Goal: Check status

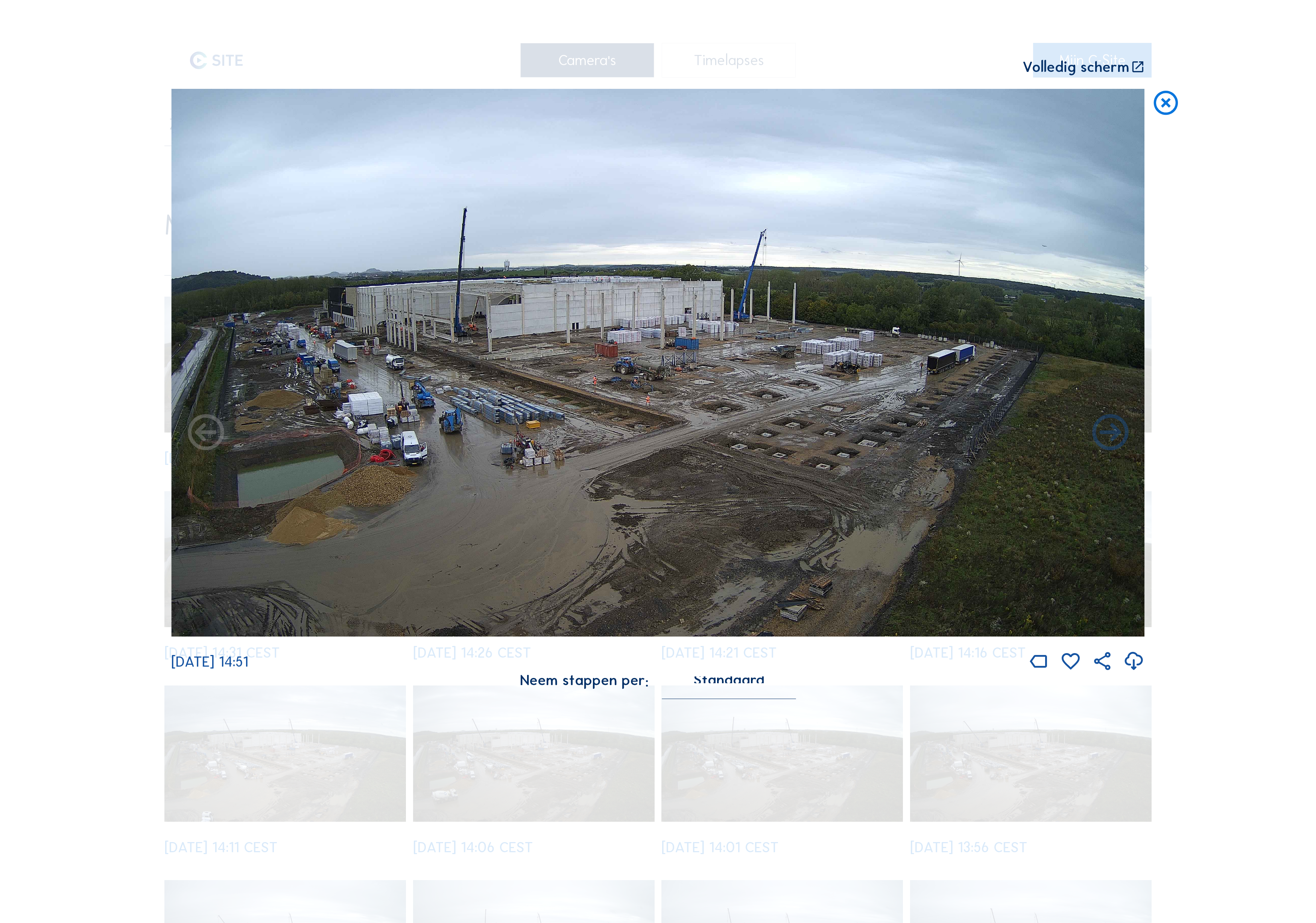
scroll to position [4, 0]
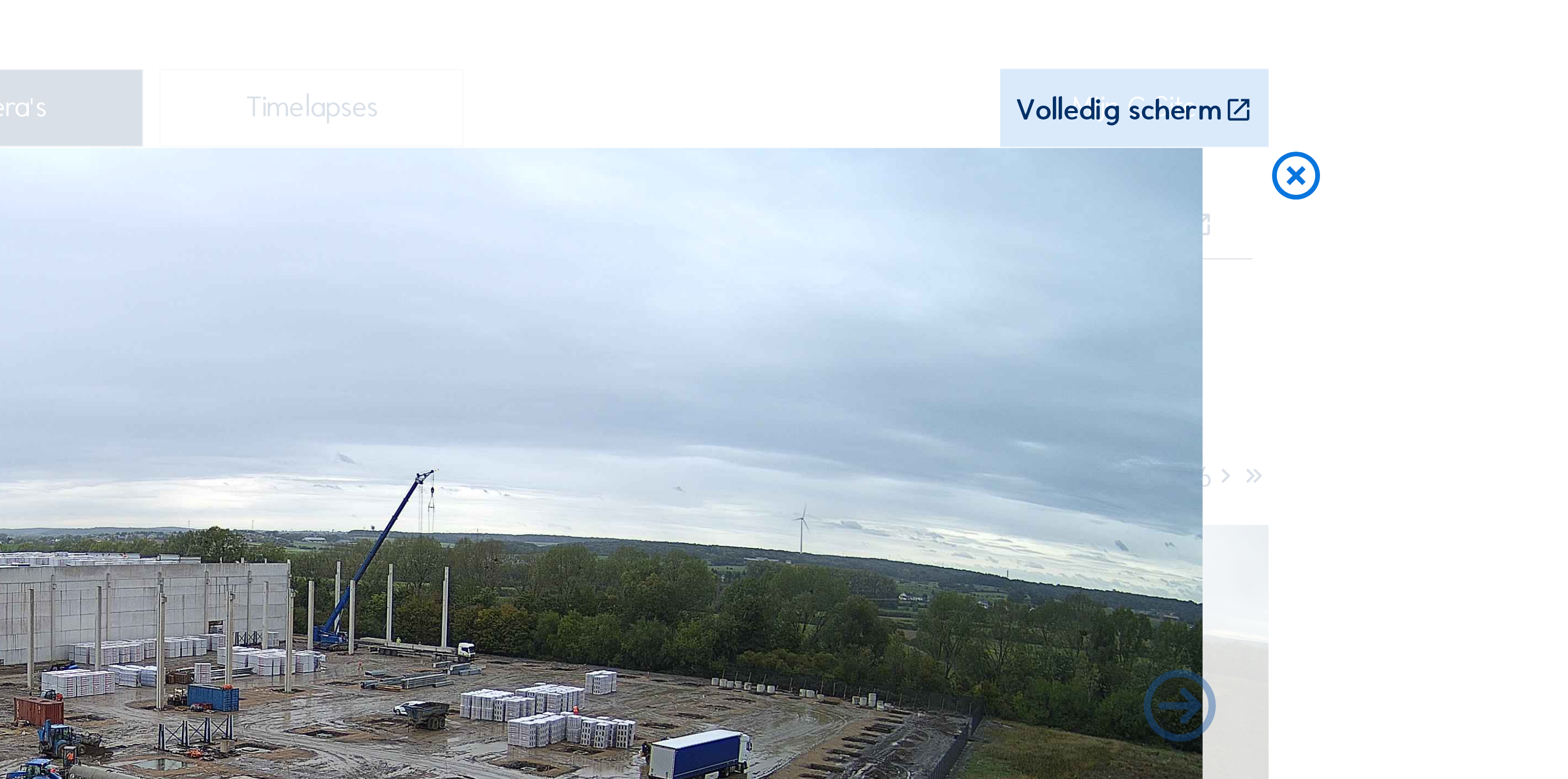
click at [1372, 80] on icon at bounding box center [1387, 93] width 30 height 31
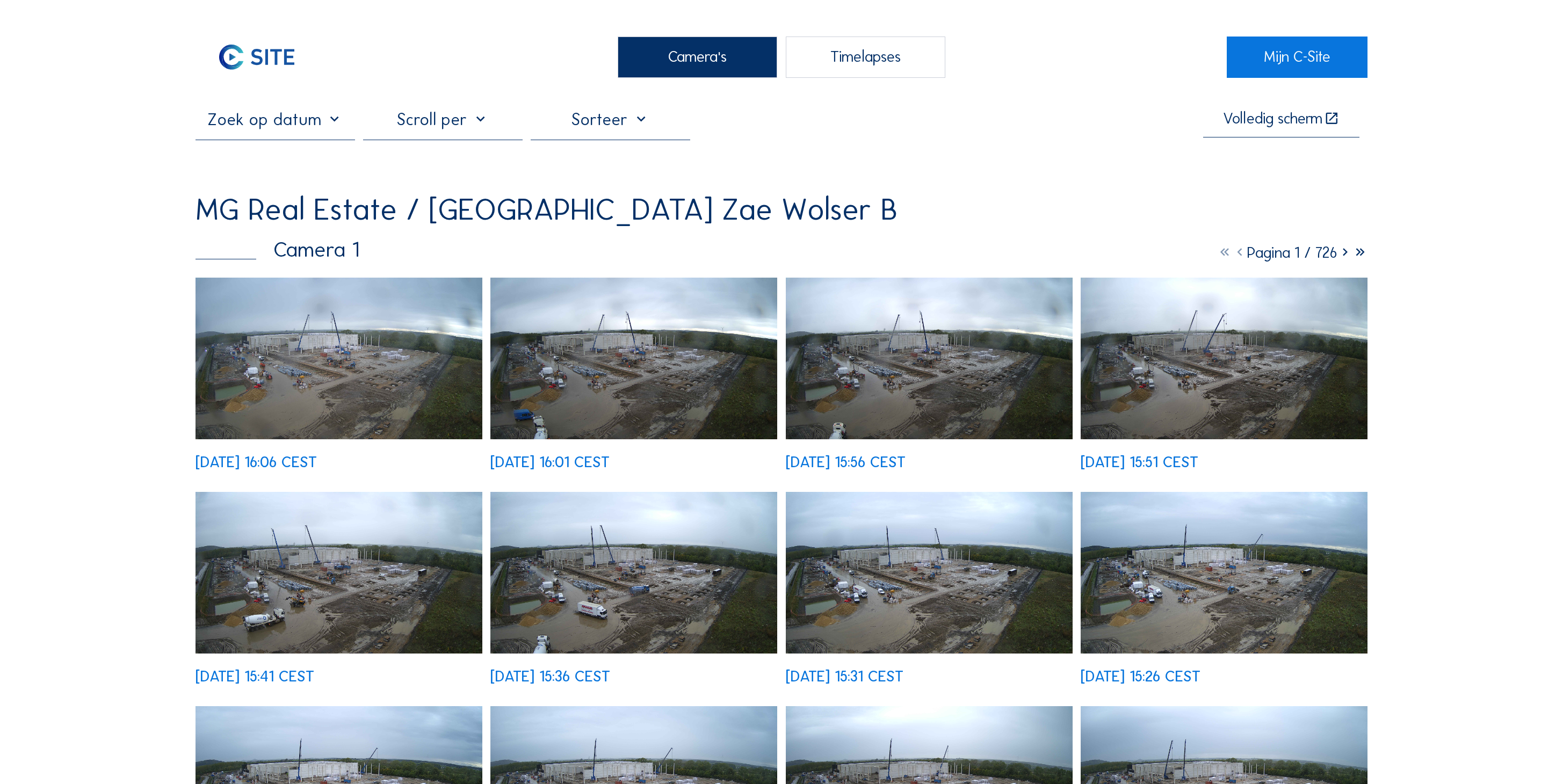
click at [379, 321] on img at bounding box center [338, 359] width 287 height 162
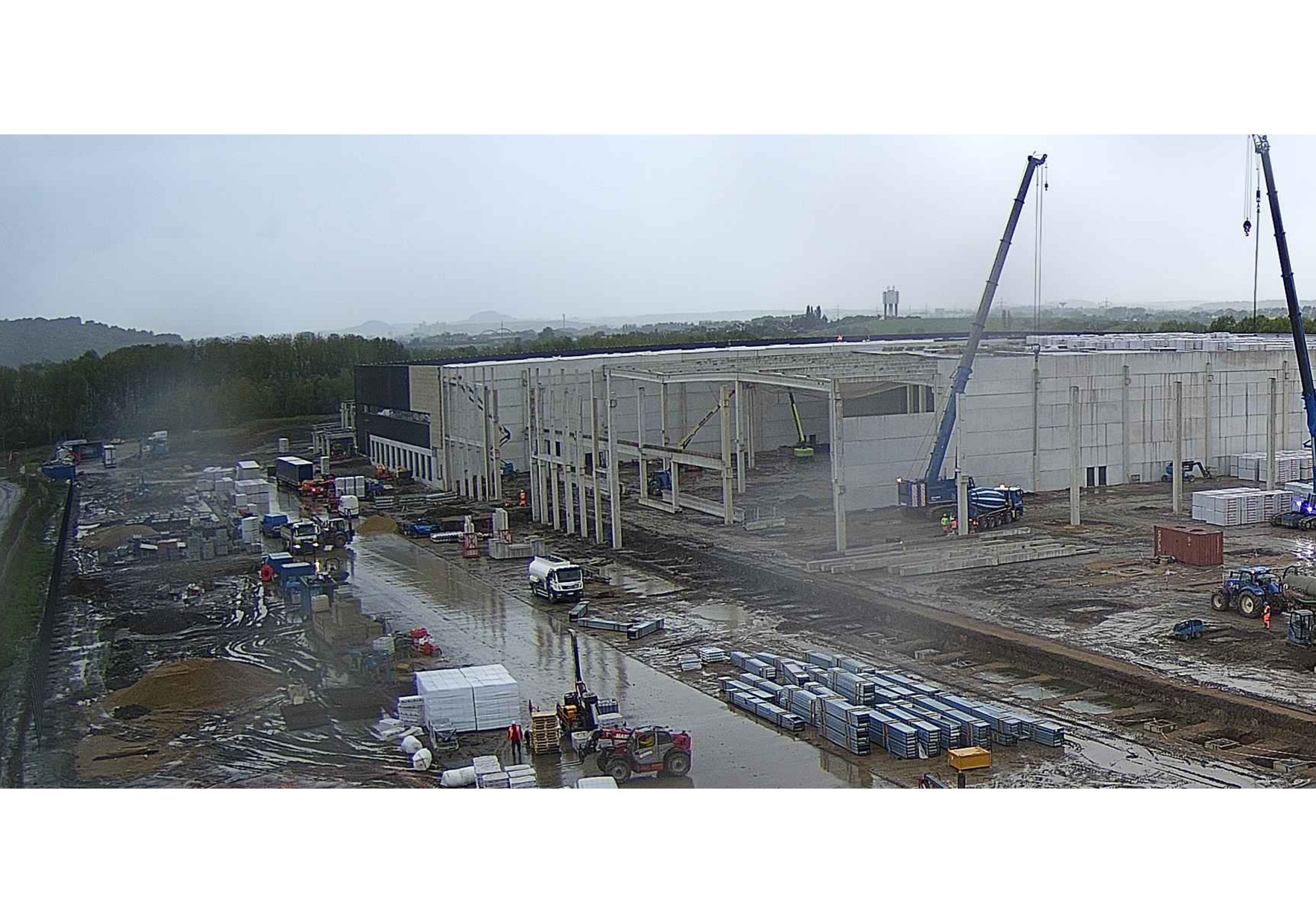
scroll to position [83, 0]
